Goal: Communication & Community: Ask a question

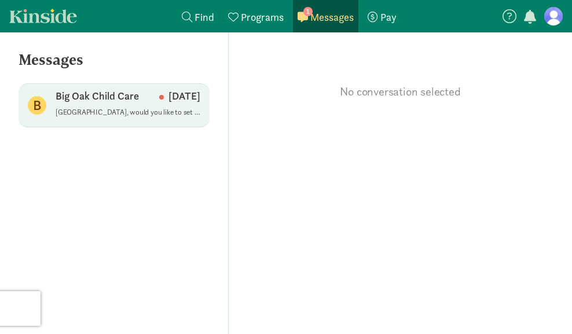
click at [134, 104] on div "Big Oak Child Care [DATE]" at bounding box center [128, 98] width 145 height 19
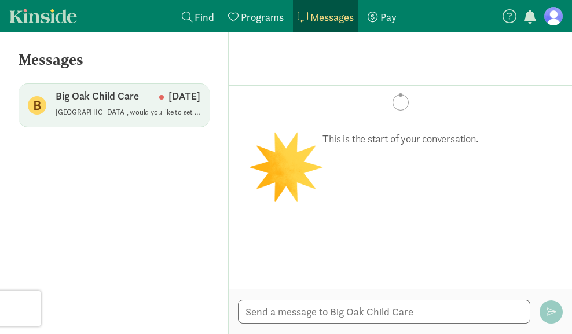
scroll to position [197, 0]
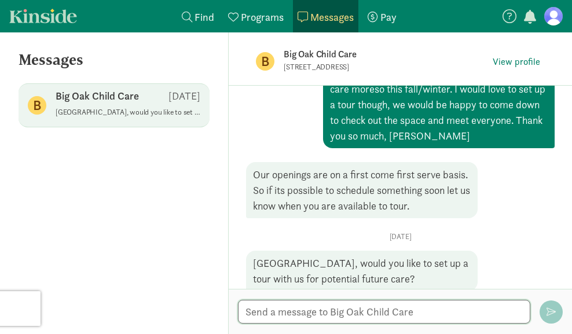
click at [336, 315] on textarea at bounding box center [384, 312] width 292 height 24
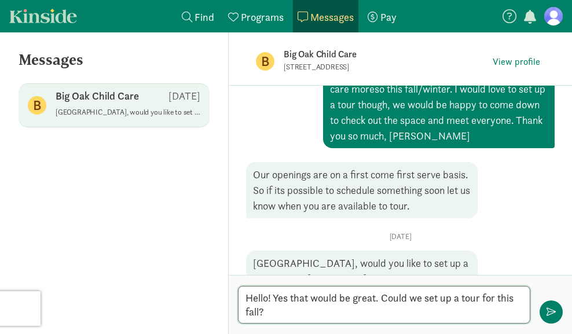
scroll to position [211, 0]
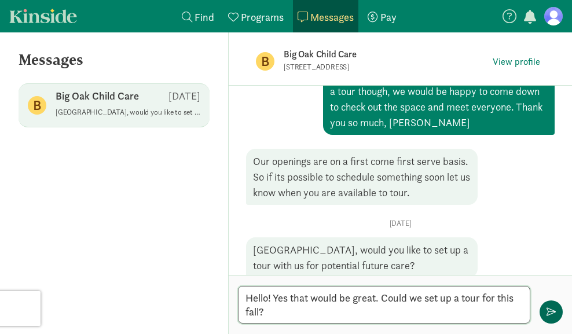
type textarea "Hello! Yes that would be great. Could we set up a tour for this fall?"
click at [549, 312] on span "button" at bounding box center [551, 312] width 9 height 9
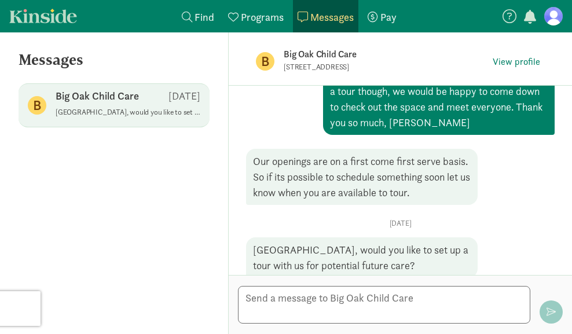
scroll to position [252, 0]
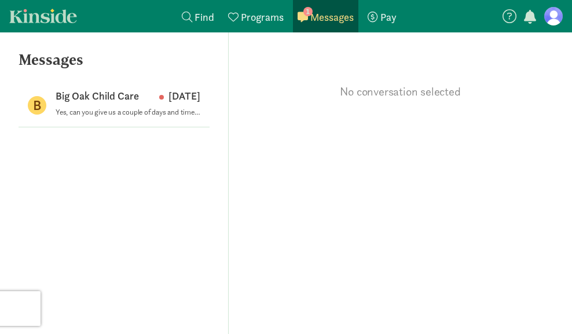
drag, startPoint x: 153, startPoint y: 39, endPoint x: 166, endPoint y: 41, distance: 12.3
click at [153, 39] on div "Messages B Big Oak Child Care [DATE] Yes, can you give us a couple of days and …" at bounding box center [114, 183] width 229 height 302
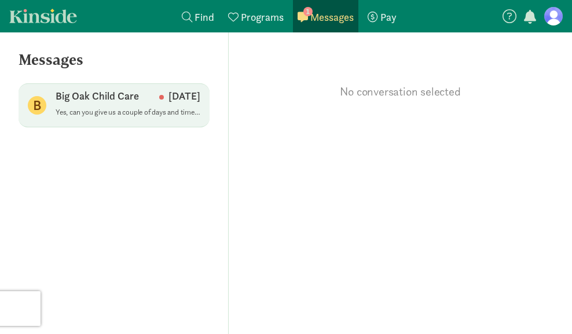
click at [108, 105] on div "Big Oak Child Care [DATE]" at bounding box center [128, 98] width 145 height 19
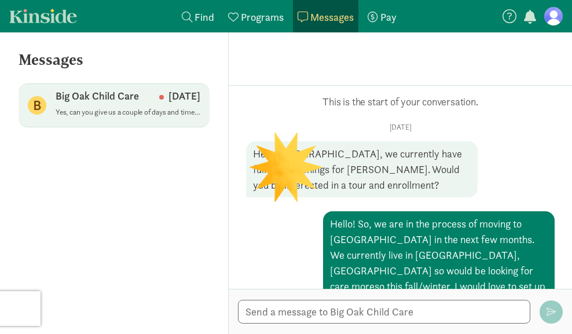
scroll to position [306, 0]
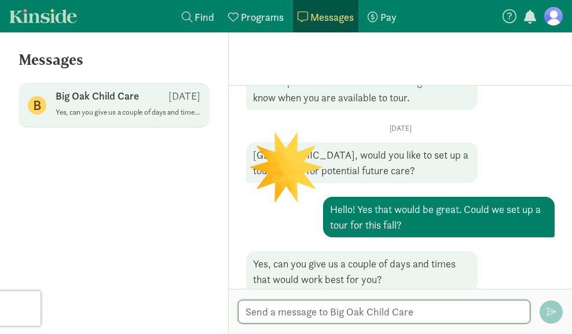
click at [361, 314] on textarea at bounding box center [384, 312] width 292 height 24
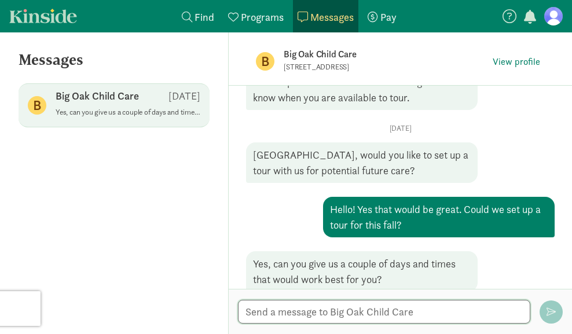
click at [385, 317] on textarea at bounding box center [384, 312] width 292 height 24
type textarea "Do you have any availability on November 5 or 6?"
click at [499, 314] on textarea "Do you have any availability on November 5 or 6?" at bounding box center [384, 312] width 292 height 24
click at [551, 314] on span "button" at bounding box center [551, 312] width 9 height 9
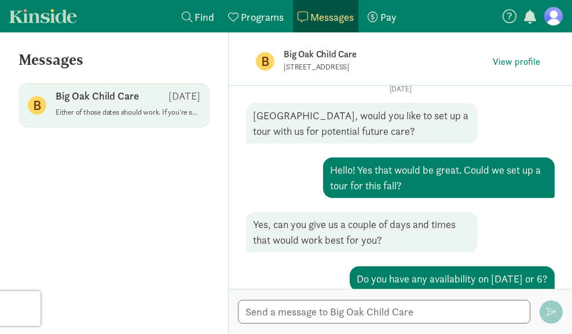
scroll to position [447, 0]
